Goal: Task Accomplishment & Management: Use online tool/utility

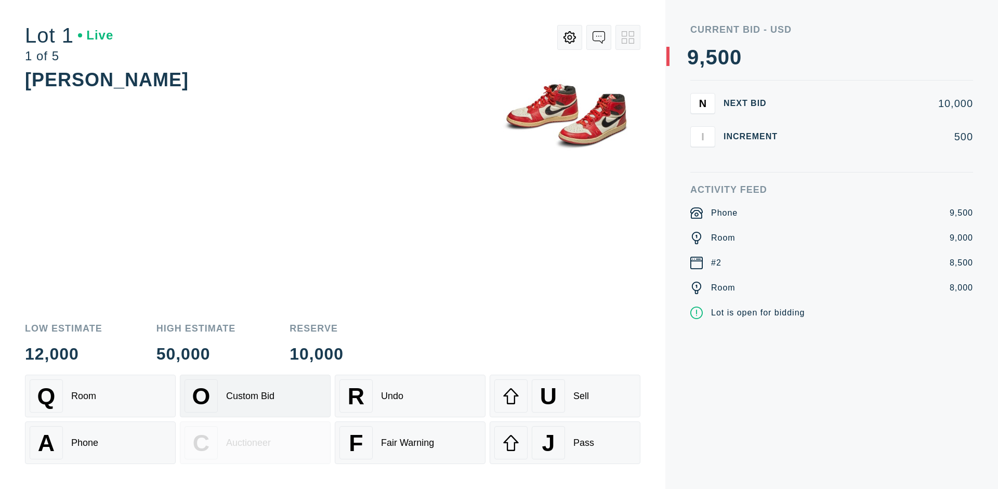
click at [255, 396] on div "Custom Bid" at bounding box center [250, 396] width 48 height 11
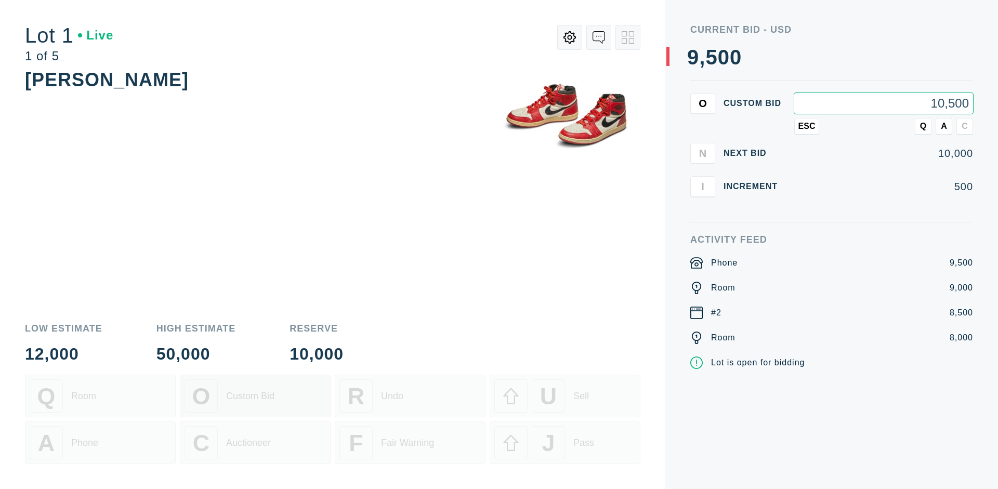
type input "10,500"
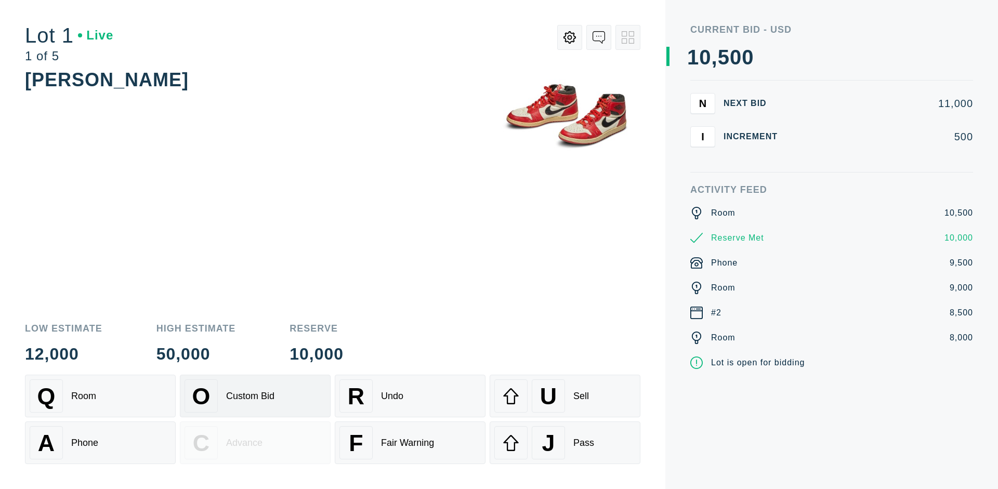
click at [255, 396] on div "Custom Bid" at bounding box center [250, 396] width 48 height 11
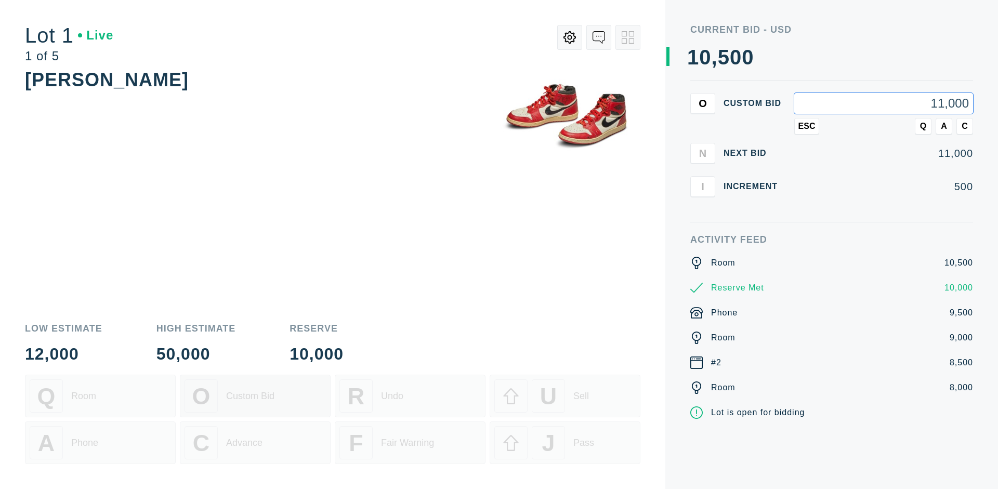
type input "11,000"
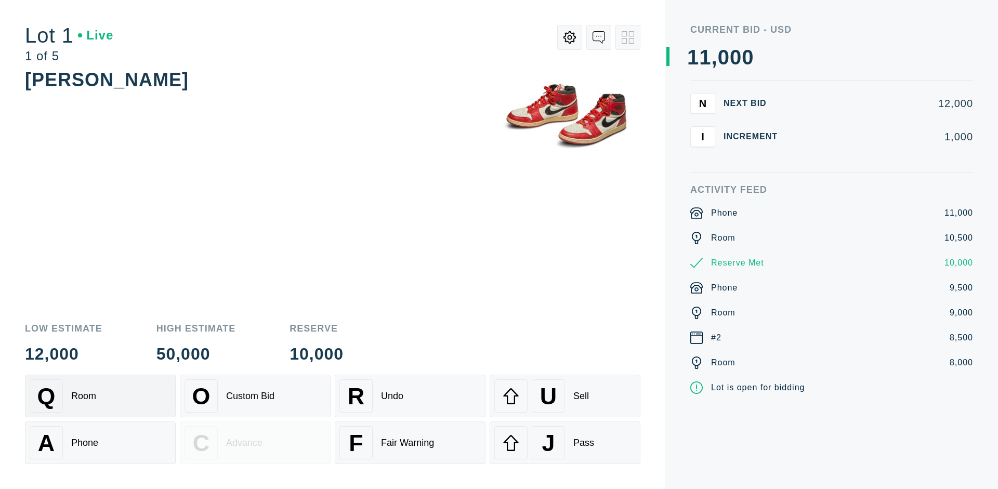
click at [100, 396] on div "Q Room" at bounding box center [100, 395] width 141 height 33
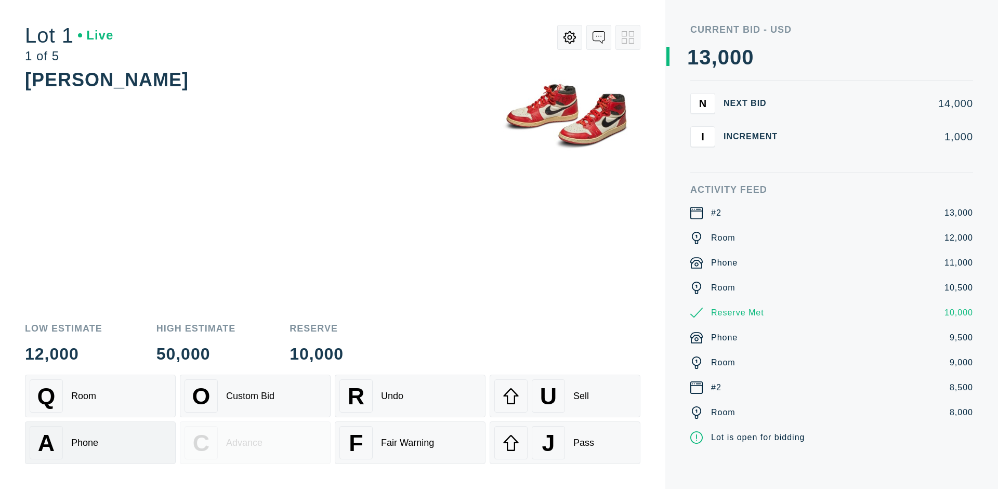
click at [100, 443] on div "A Phone" at bounding box center [100, 442] width 141 height 33
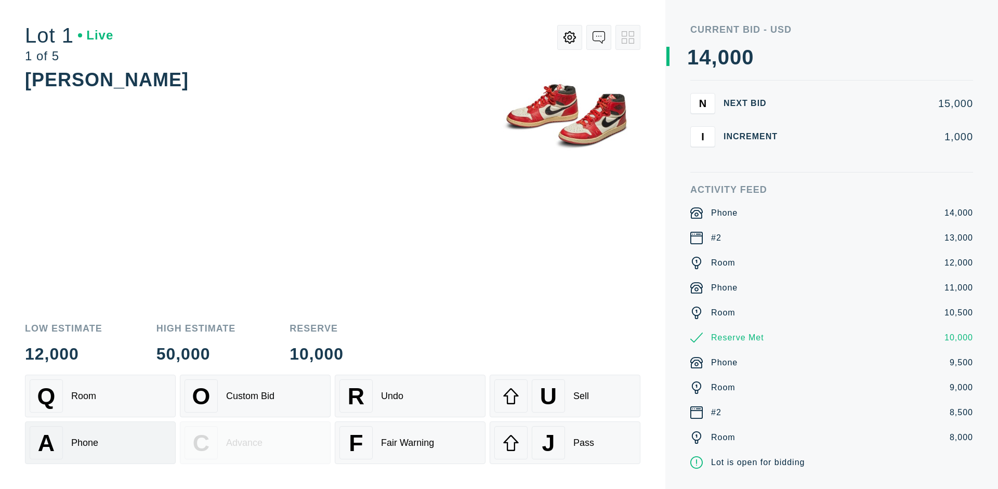
click at [100, 396] on div "Q Room" at bounding box center [100, 395] width 141 height 33
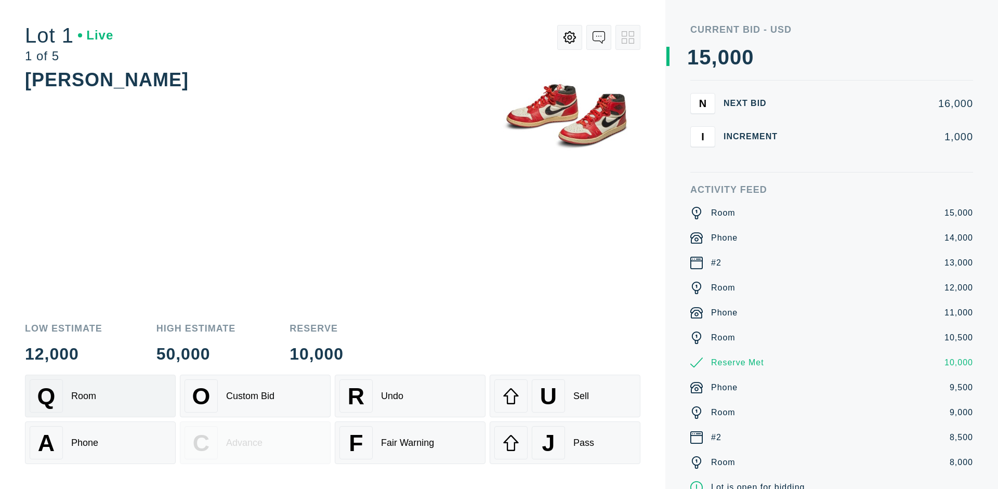
click at [410, 396] on div "R Undo" at bounding box center [409, 395] width 141 height 33
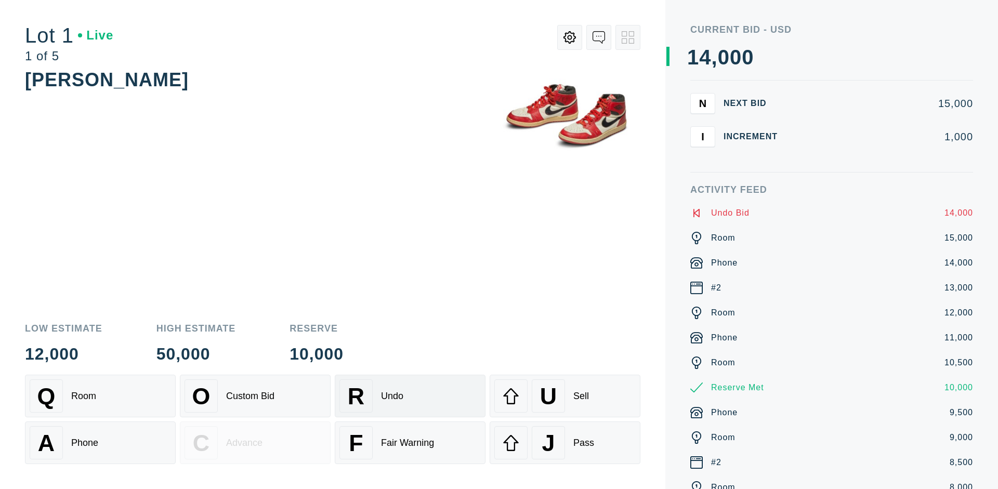
click at [100, 396] on div "Q Room" at bounding box center [100, 395] width 141 height 33
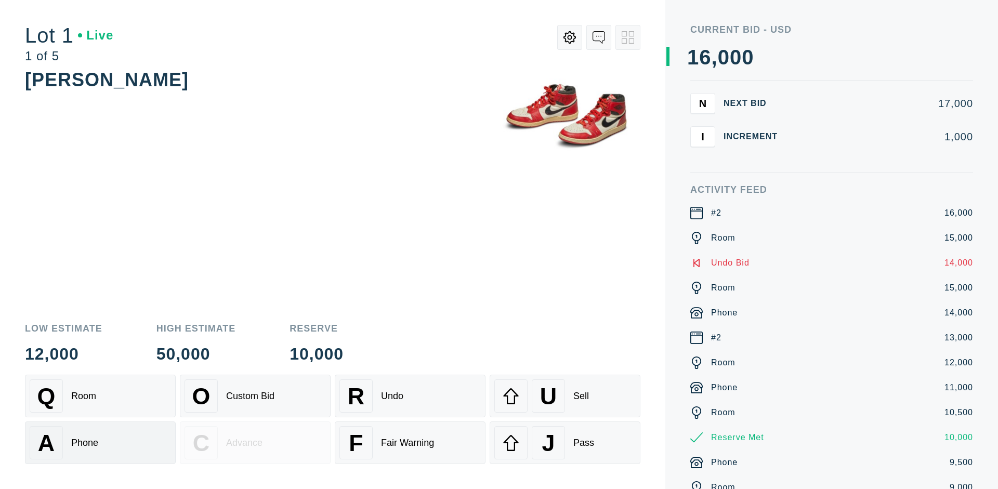
click at [100, 443] on div "A Phone" at bounding box center [100, 442] width 141 height 33
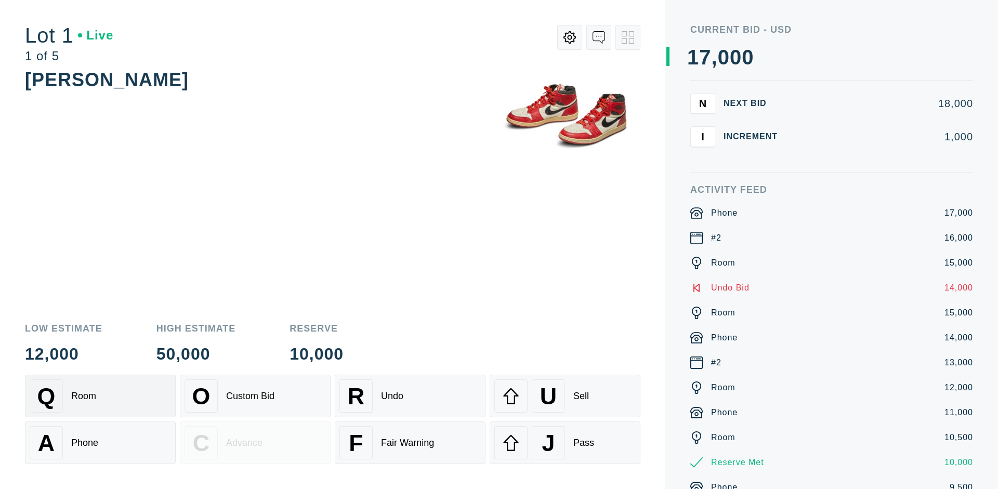
click at [100, 396] on div "Q Room" at bounding box center [100, 395] width 141 height 33
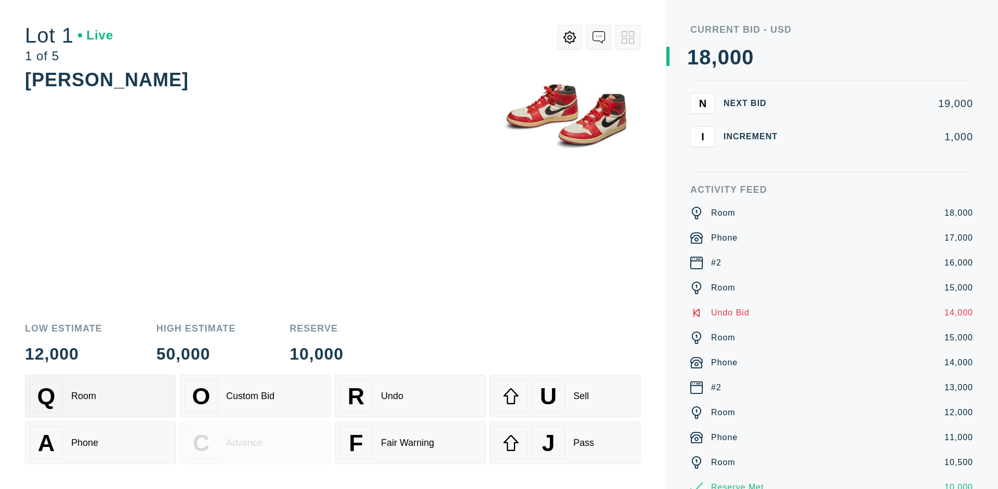
click at [410, 396] on div "R Undo" at bounding box center [409, 395] width 141 height 33
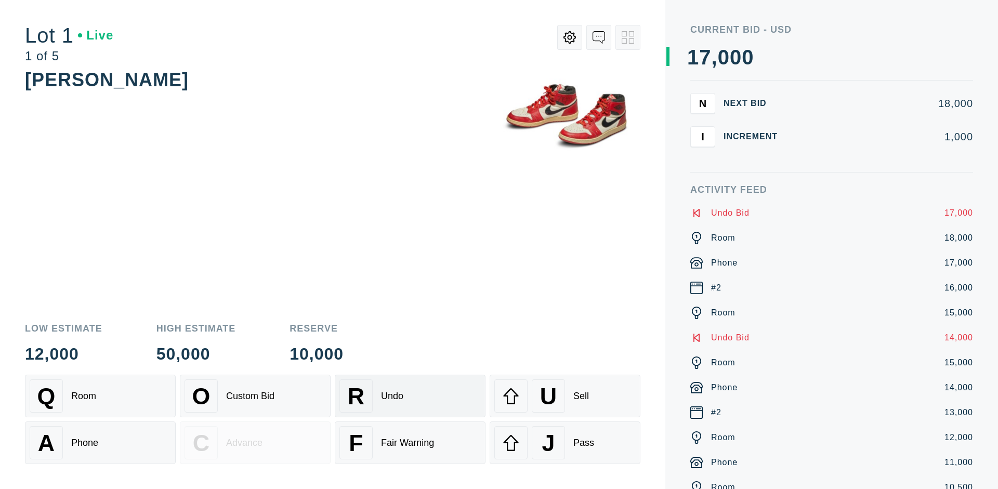
click at [565, 396] on div "U Sell" at bounding box center [564, 395] width 141 height 33
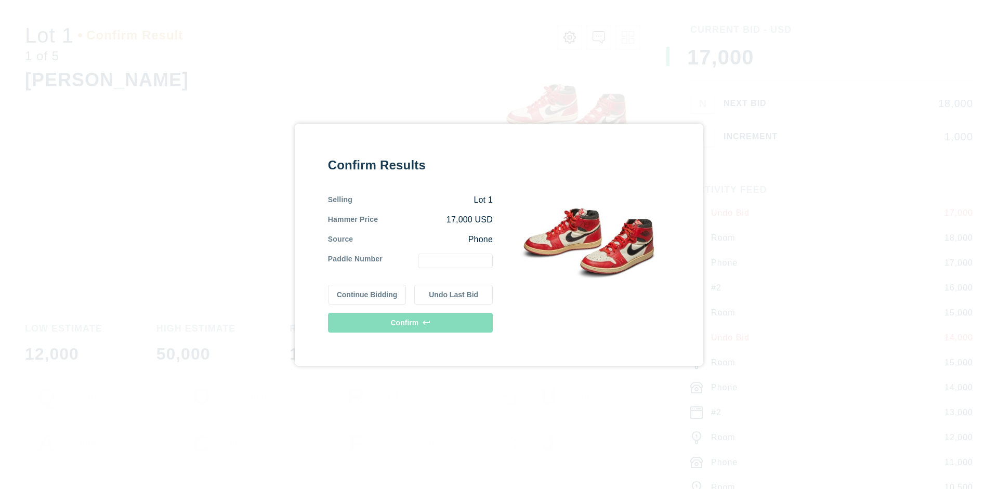
click at [368, 294] on button "Continue Bidding" at bounding box center [367, 295] width 78 height 20
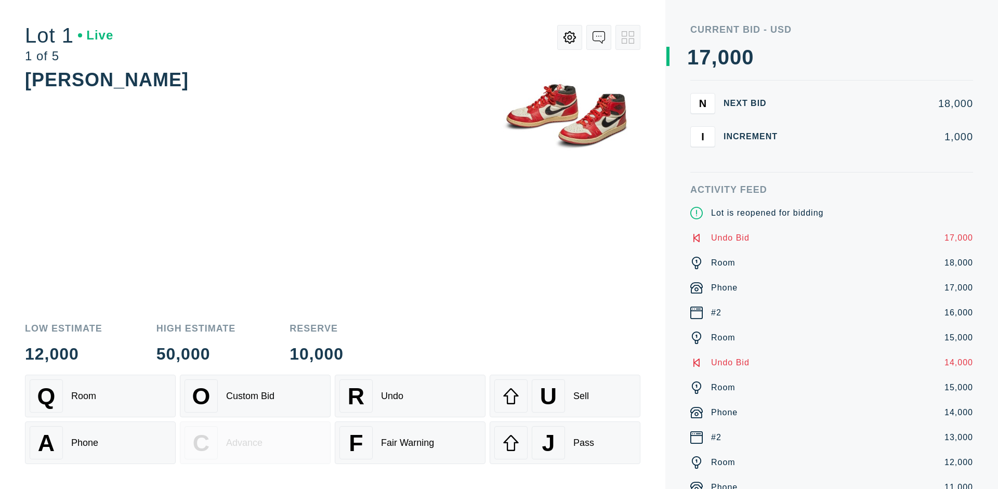
click at [565, 396] on div "U Sell" at bounding box center [564, 395] width 141 height 33
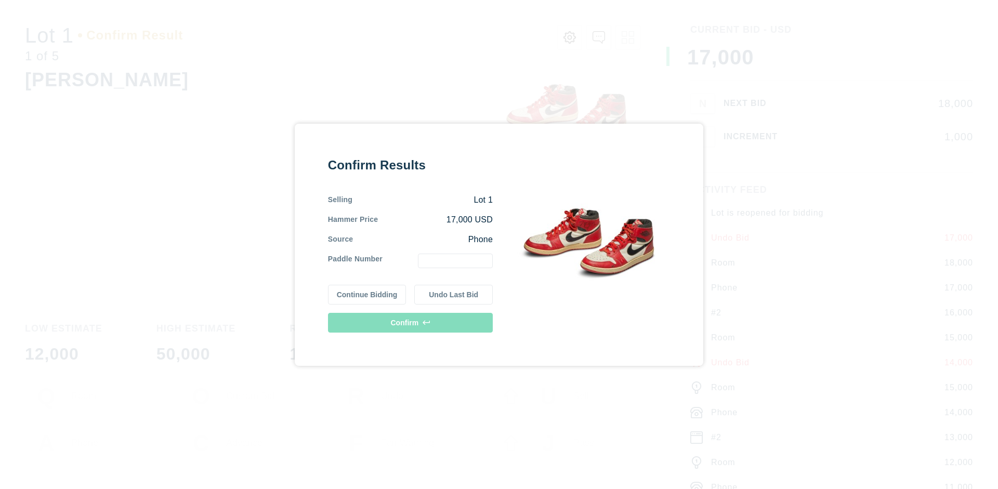
click at [454, 294] on button "Undo Last Bid" at bounding box center [453, 295] width 78 height 20
click at [368, 293] on button "Continue Bidding" at bounding box center [367, 295] width 78 height 20
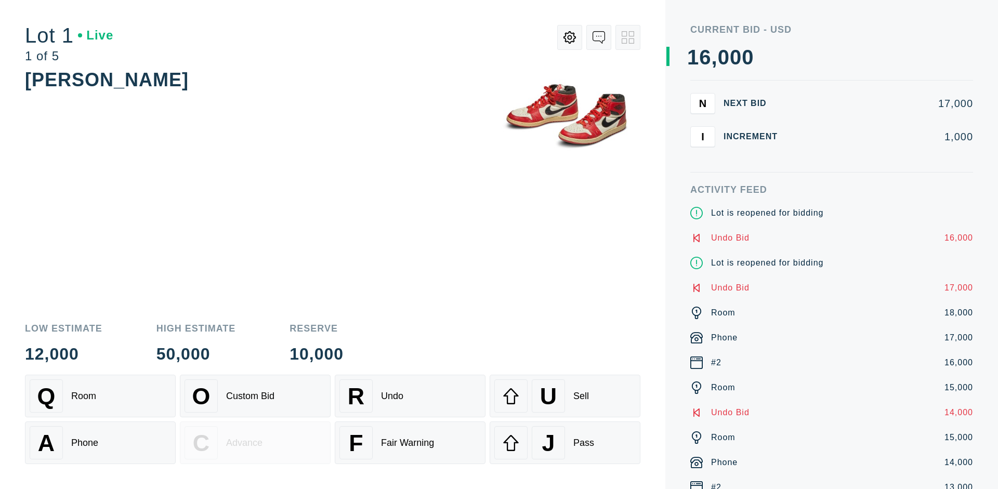
click at [565, 443] on div "J Pass" at bounding box center [564, 442] width 141 height 33
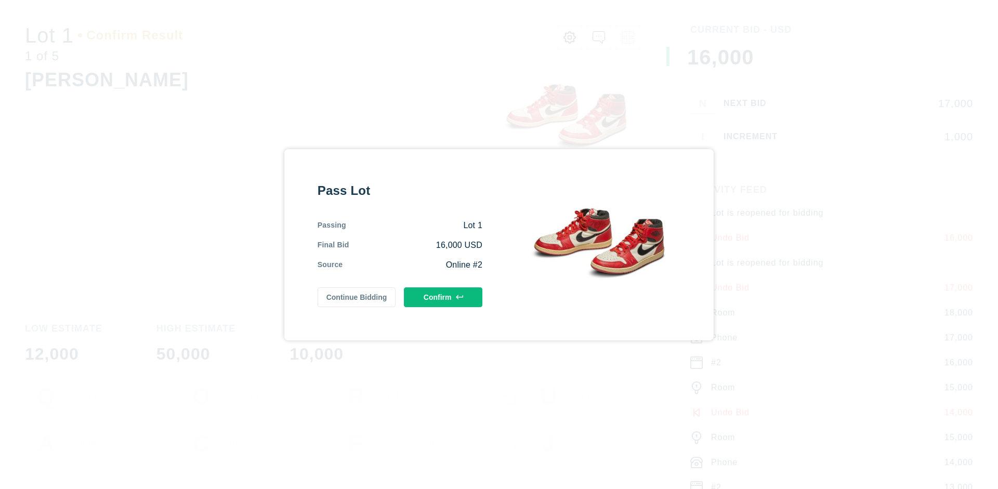
click at [443, 297] on button "Confirm" at bounding box center [443, 297] width 78 height 20
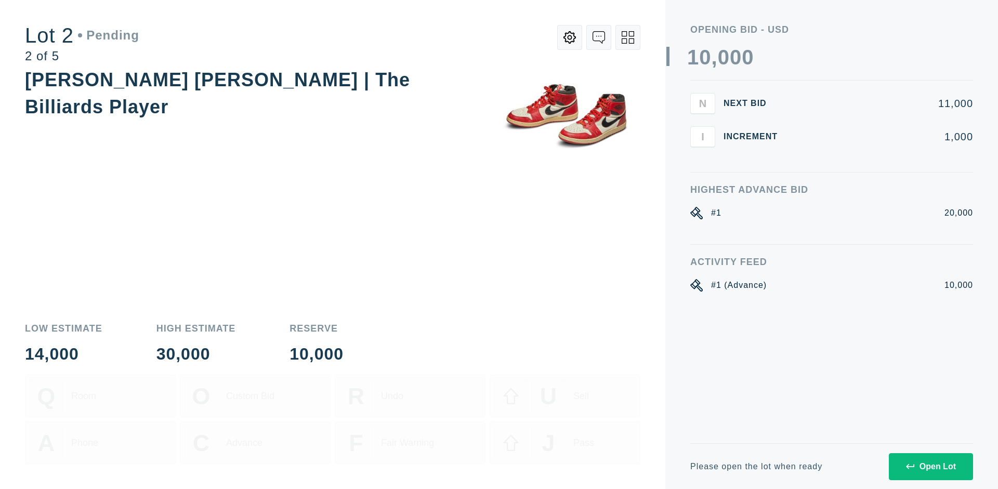
click at [930, 466] on div "Open Lot" at bounding box center [931, 466] width 50 height 9
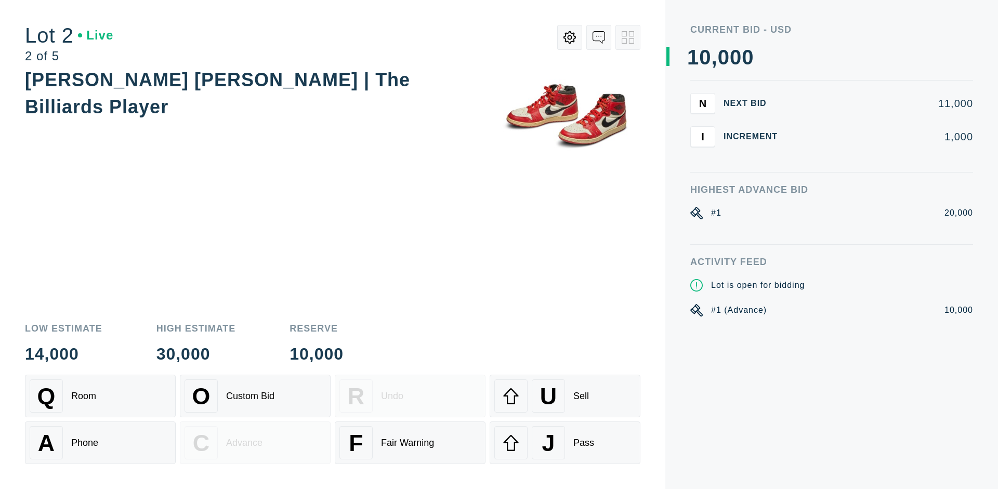
click at [100, 396] on div "Q Room" at bounding box center [100, 395] width 141 height 33
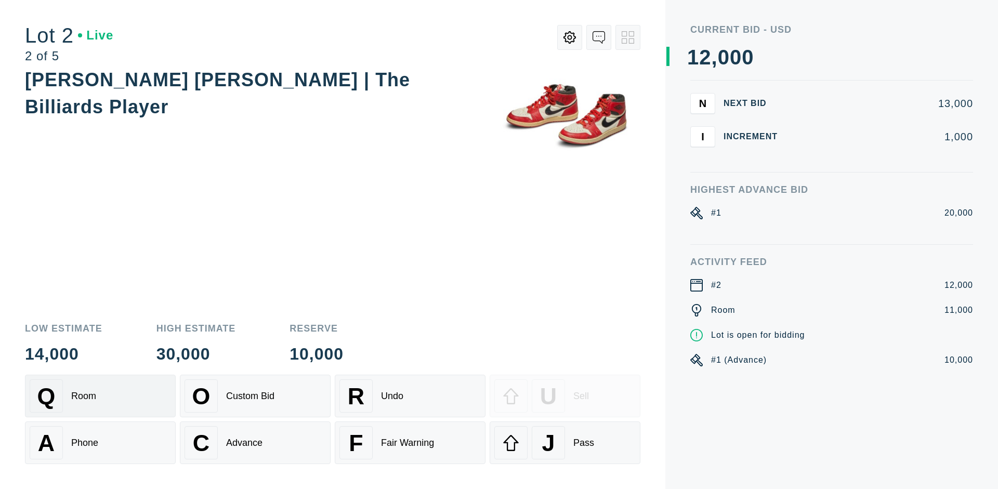
click at [255, 443] on div "Advance" at bounding box center [244, 443] width 36 height 11
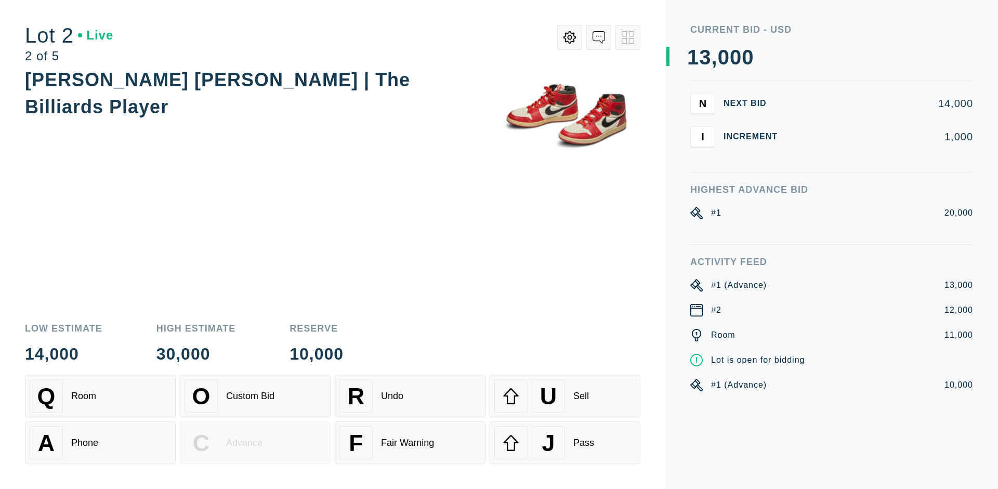
click at [565, 396] on div "U Sell" at bounding box center [564, 395] width 141 height 33
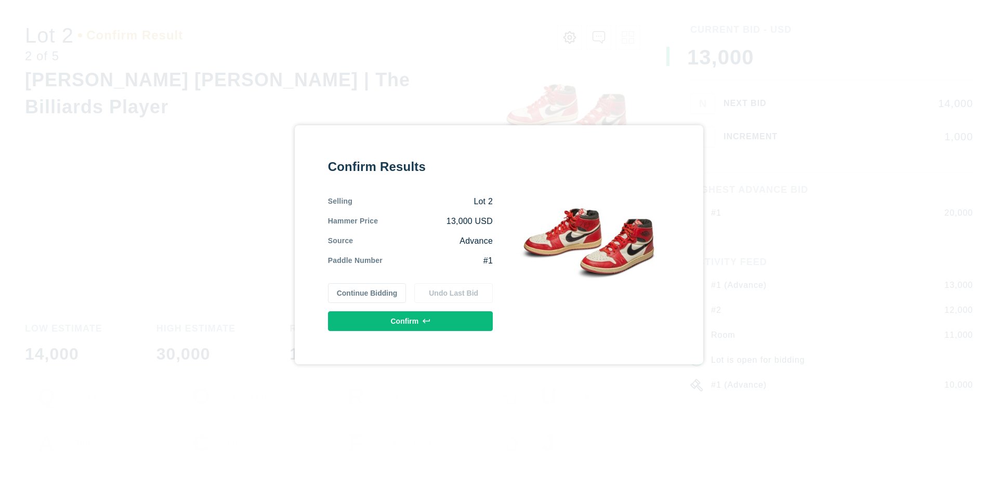
click at [411, 321] on button "Confirm" at bounding box center [410, 321] width 165 height 20
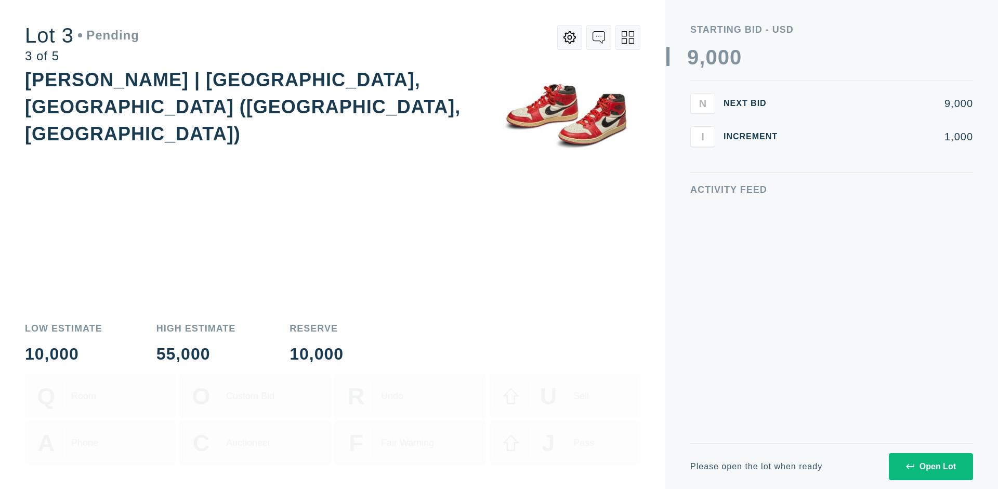
click at [930, 466] on div "Open Lot" at bounding box center [931, 466] width 50 height 9
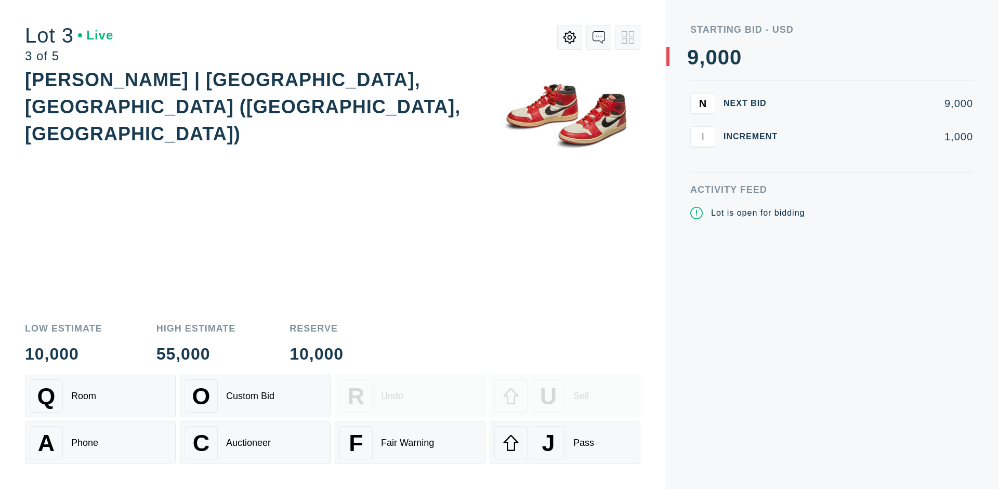
click at [565, 443] on div "J Pass" at bounding box center [564, 442] width 141 height 33
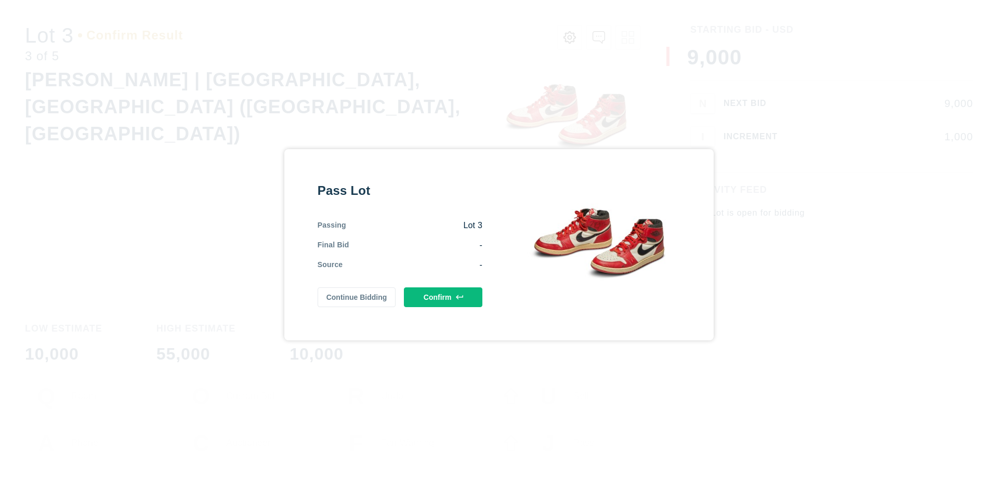
click at [443, 297] on button "Confirm" at bounding box center [443, 297] width 78 height 20
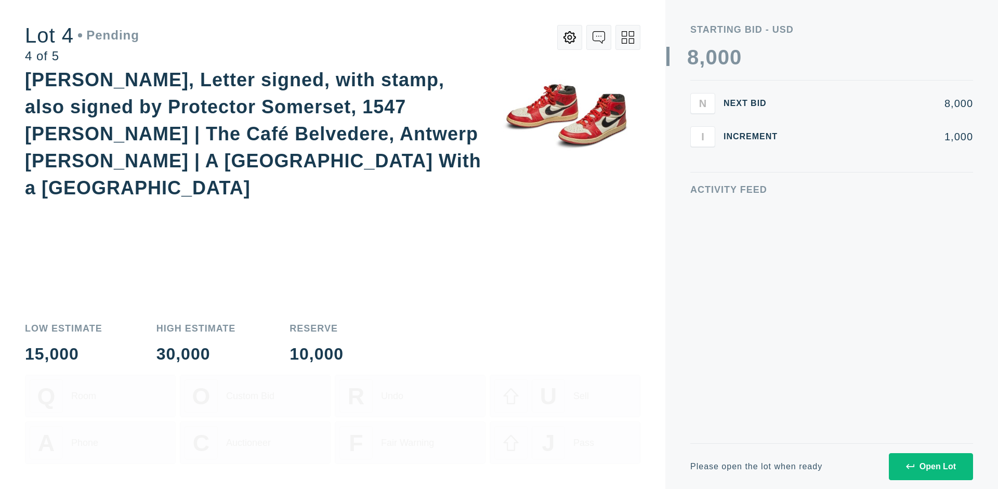
click at [930, 466] on div "Open Lot" at bounding box center [931, 466] width 50 height 9
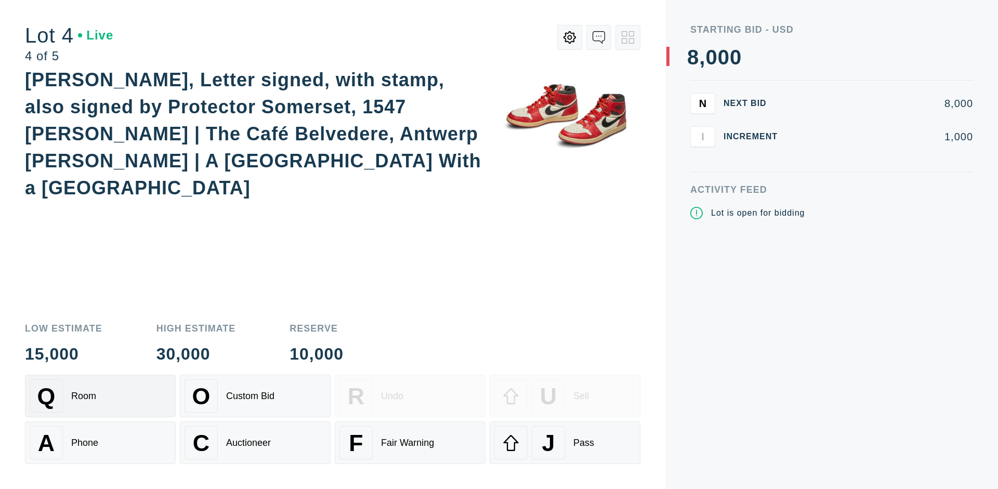
click at [100, 396] on div "Q Room" at bounding box center [100, 395] width 141 height 33
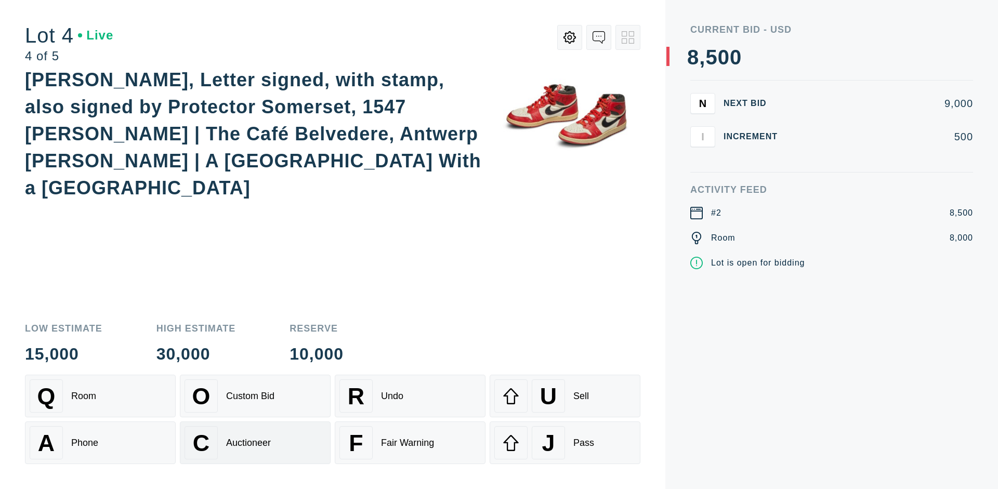
click at [255, 443] on div "Auctioneer" at bounding box center [248, 443] width 45 height 11
click at [565, 443] on div "J Pass" at bounding box center [564, 442] width 141 height 33
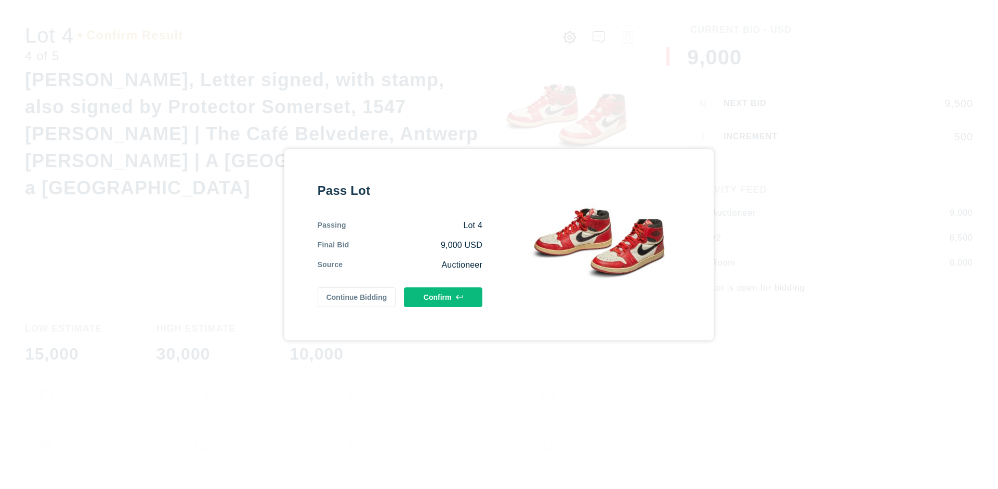
click at [443, 297] on button "Confirm" at bounding box center [443, 297] width 78 height 20
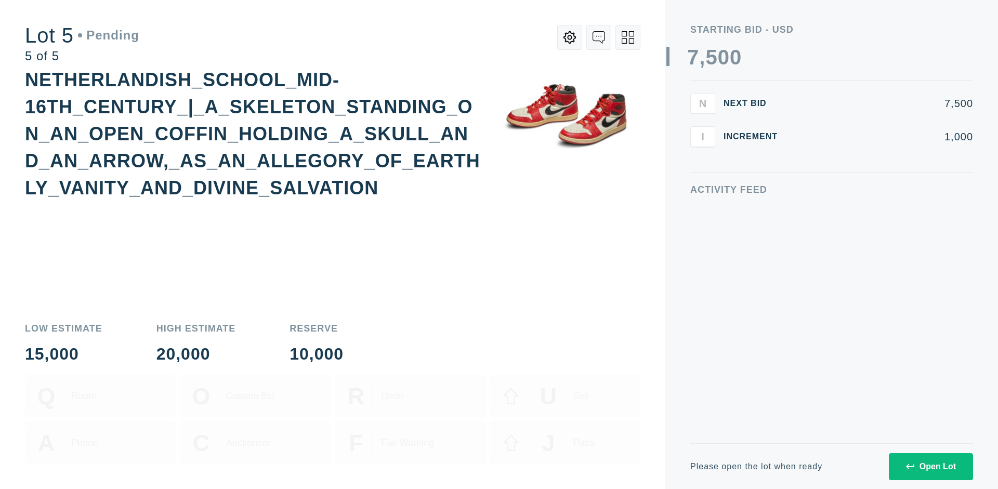
click at [930, 466] on div "Open Lot" at bounding box center [931, 466] width 50 height 9
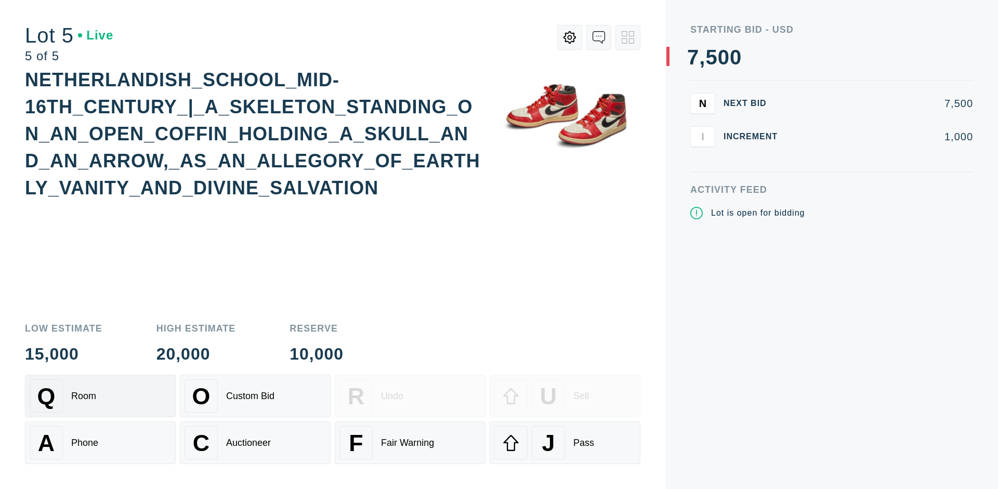
click at [100, 396] on div "Q Room" at bounding box center [100, 395] width 141 height 33
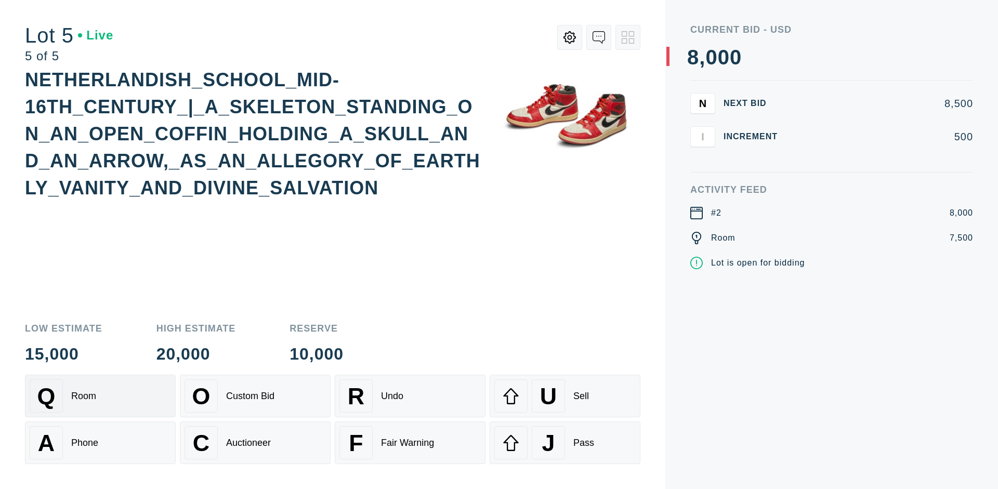
click at [100, 396] on div "Q Room" at bounding box center [100, 395] width 141 height 33
click at [565, 396] on div "U Sell" at bounding box center [564, 395] width 141 height 33
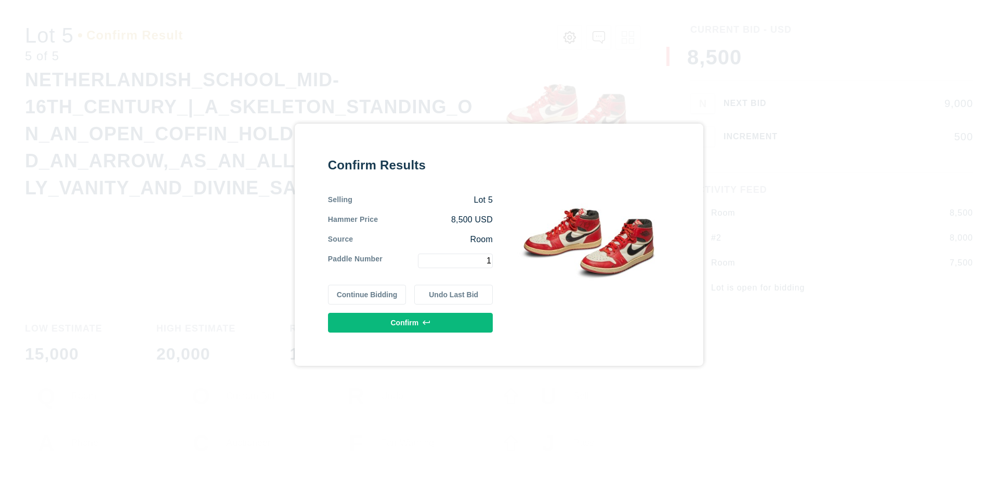
type input "1"
click at [411, 322] on button "Confirm" at bounding box center [410, 323] width 165 height 20
